Goal: Information Seeking & Learning: Learn about a topic

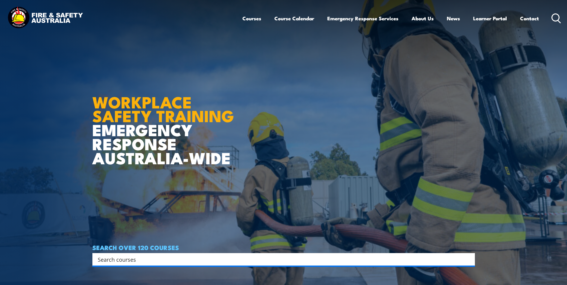
click at [154, 259] on input "Search input" at bounding box center [280, 259] width 364 height 9
type input "fire warden"
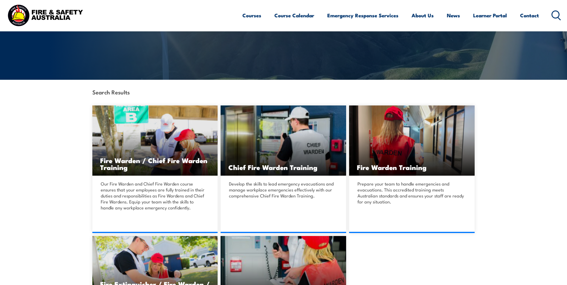
scroll to position [120, 0]
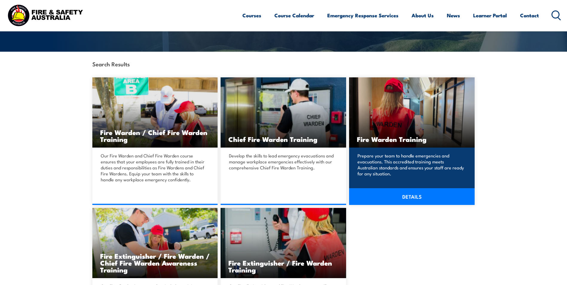
click at [419, 167] on p "Prepare your team to handle emergencies and evacuations. This accredited traini…" at bounding box center [410, 165] width 107 height 24
click at [414, 195] on link "DETAILS" at bounding box center [412, 196] width 126 height 17
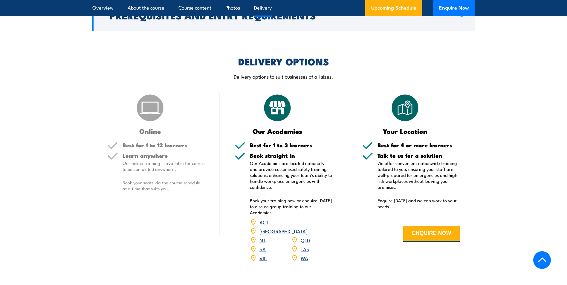
scroll to position [837, 0]
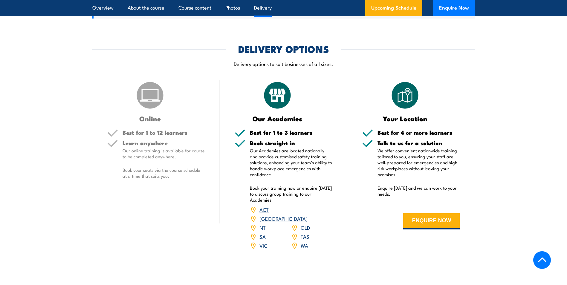
click at [264, 242] on link "VIC" at bounding box center [263, 245] width 8 height 7
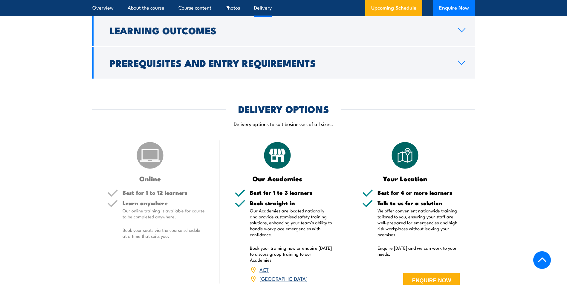
scroll to position [760, 0]
